Goal: Task Accomplishment & Management: Manage account settings

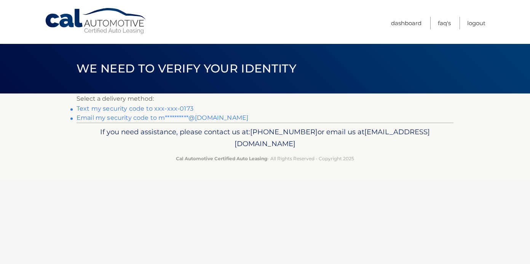
click at [158, 109] on link "Text my security code to xxx-xxx-0173" at bounding box center [135, 108] width 117 height 7
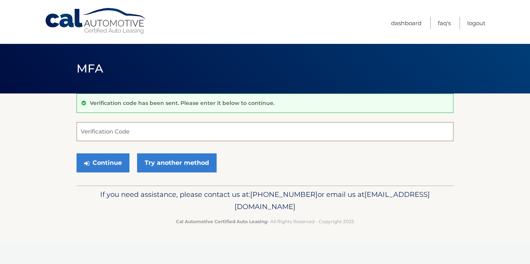
click at [127, 130] on input "Verification Code" at bounding box center [265, 131] width 377 height 19
type input "103111"
click at [105, 162] on button "Continue" at bounding box center [103, 162] width 53 height 19
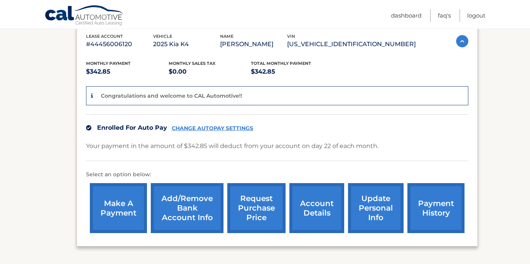
scroll to position [133, 0]
